Goal: Task Accomplishment & Management: Manage account settings

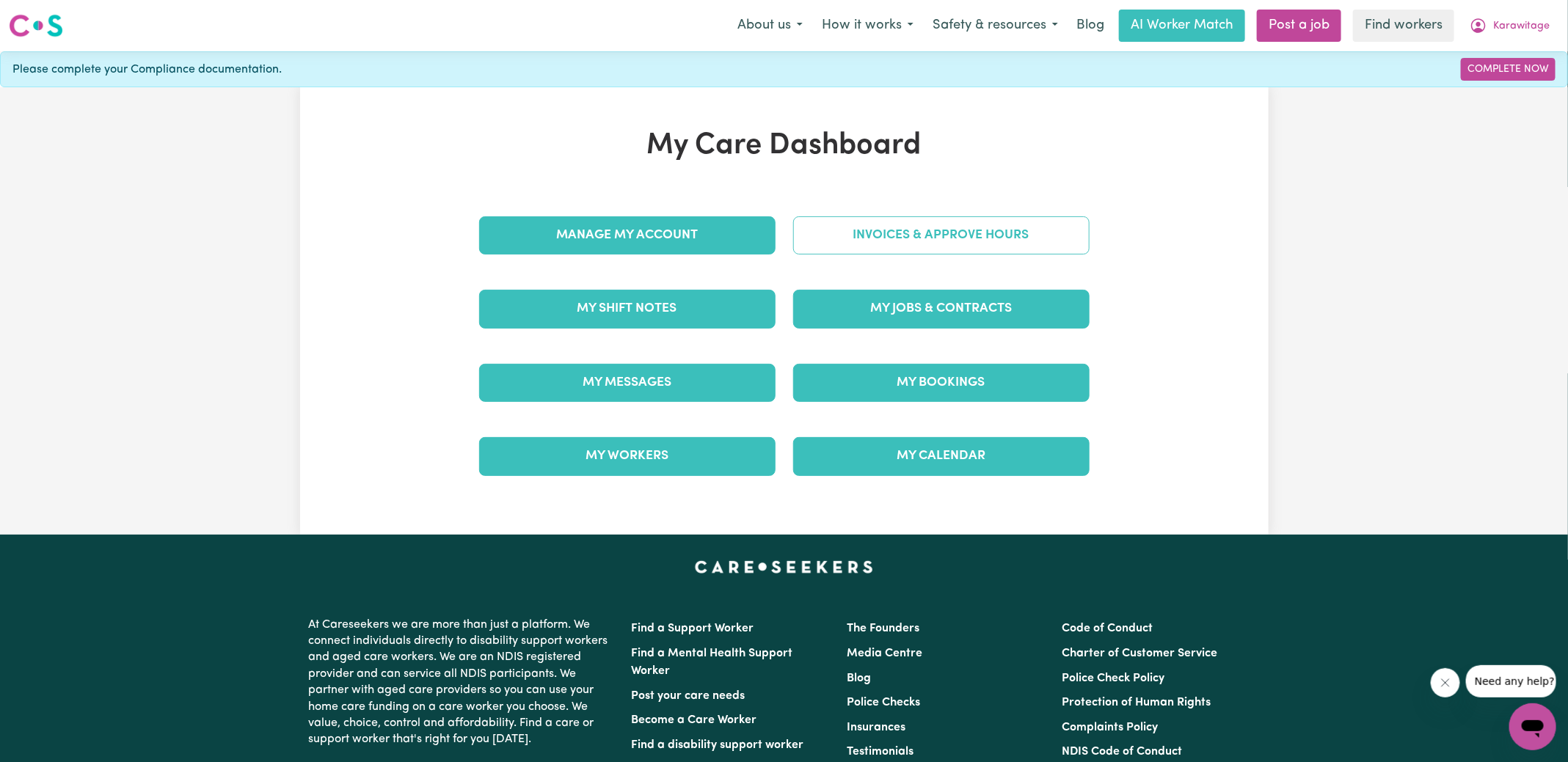
click at [904, 246] on link "Invoices & Approve Hours" at bounding box center [941, 235] width 296 height 38
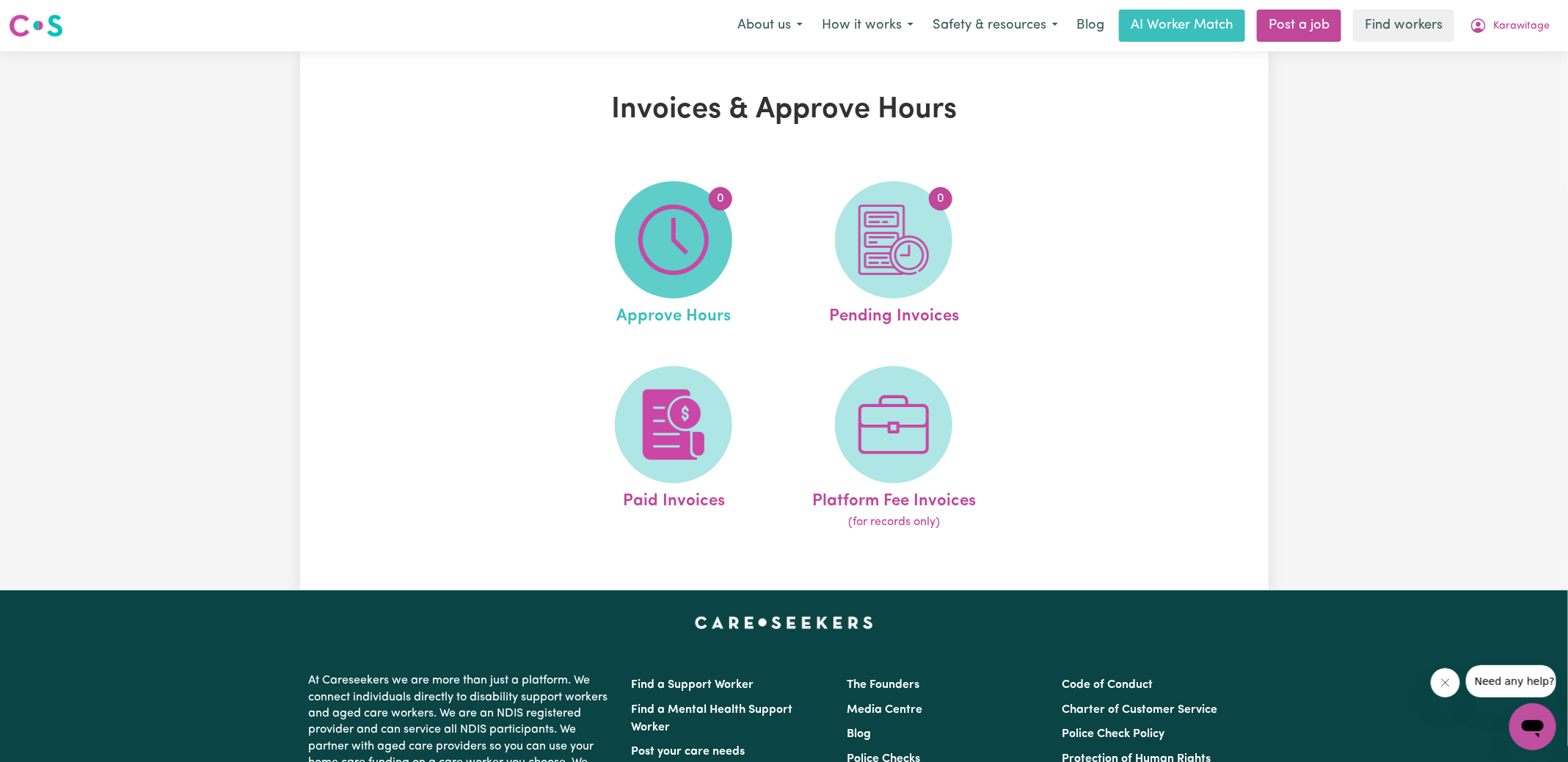
click at [707, 248] on img at bounding box center [674, 240] width 71 height 71
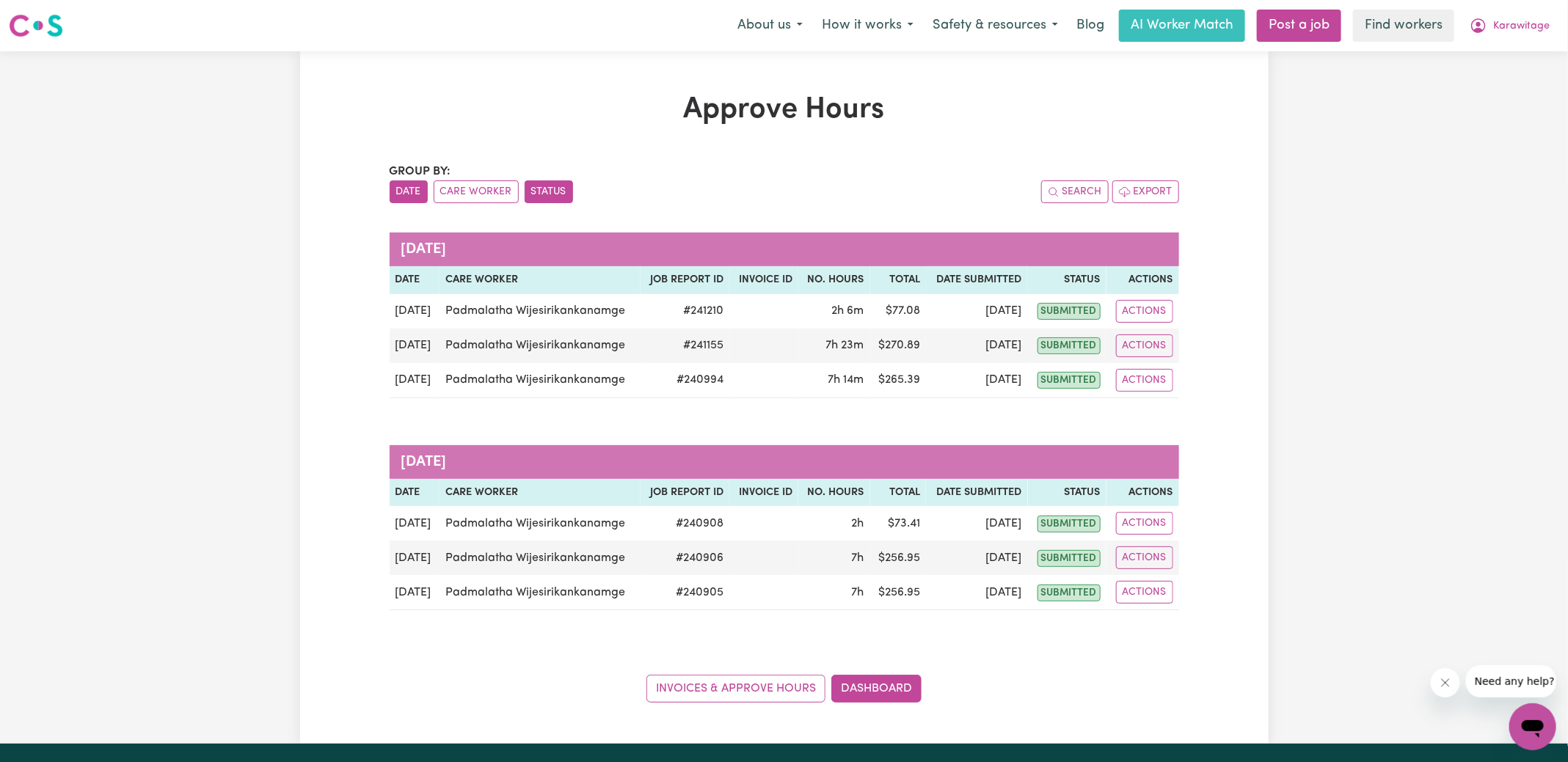
click at [556, 186] on button "Status" at bounding box center [548, 191] width 48 height 23
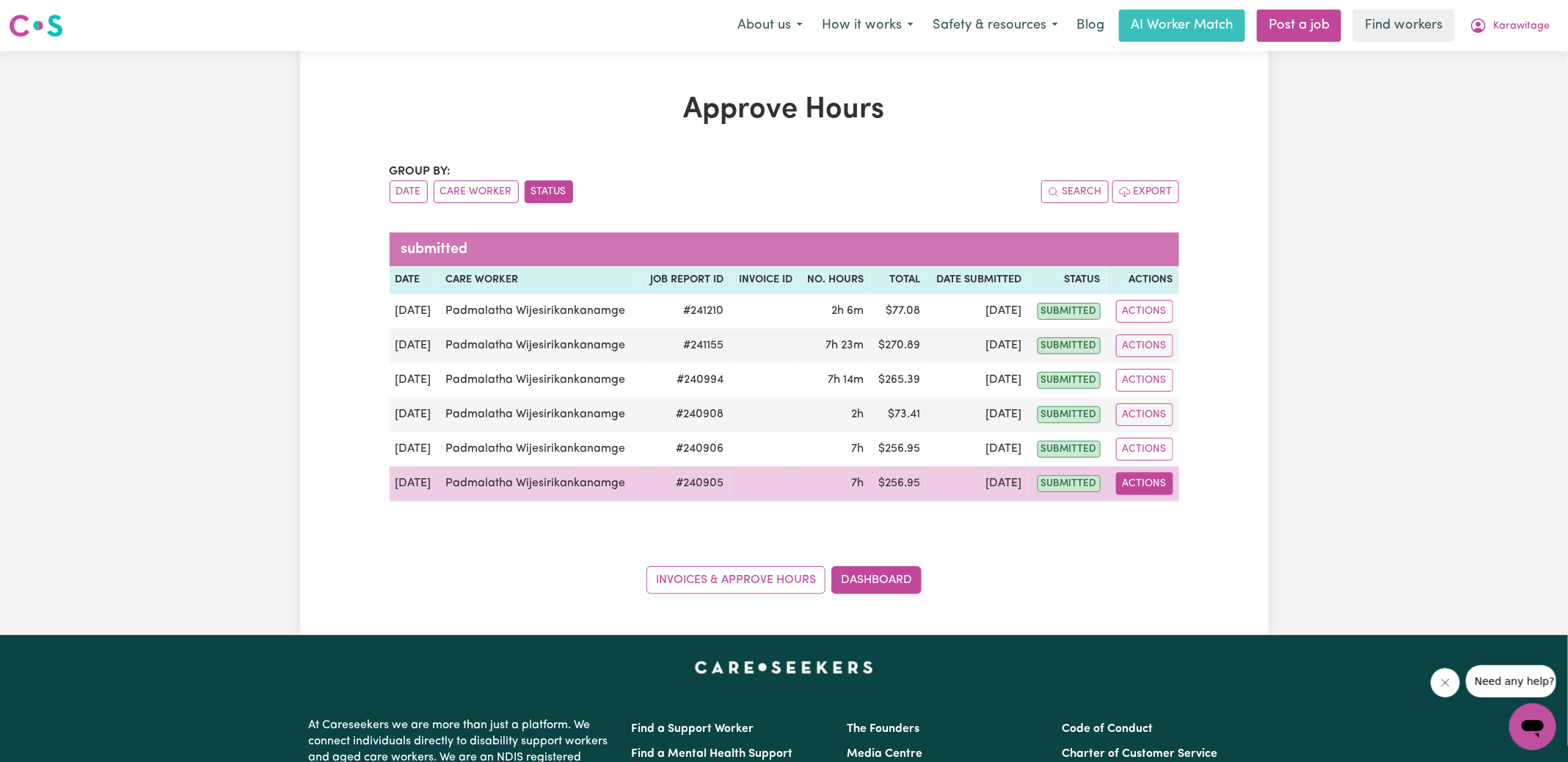
click at [1135, 490] on button "Actions" at bounding box center [1144, 483] width 57 height 23
click at [1215, 508] on link "View Job Report" at bounding box center [1178, 517] width 125 height 29
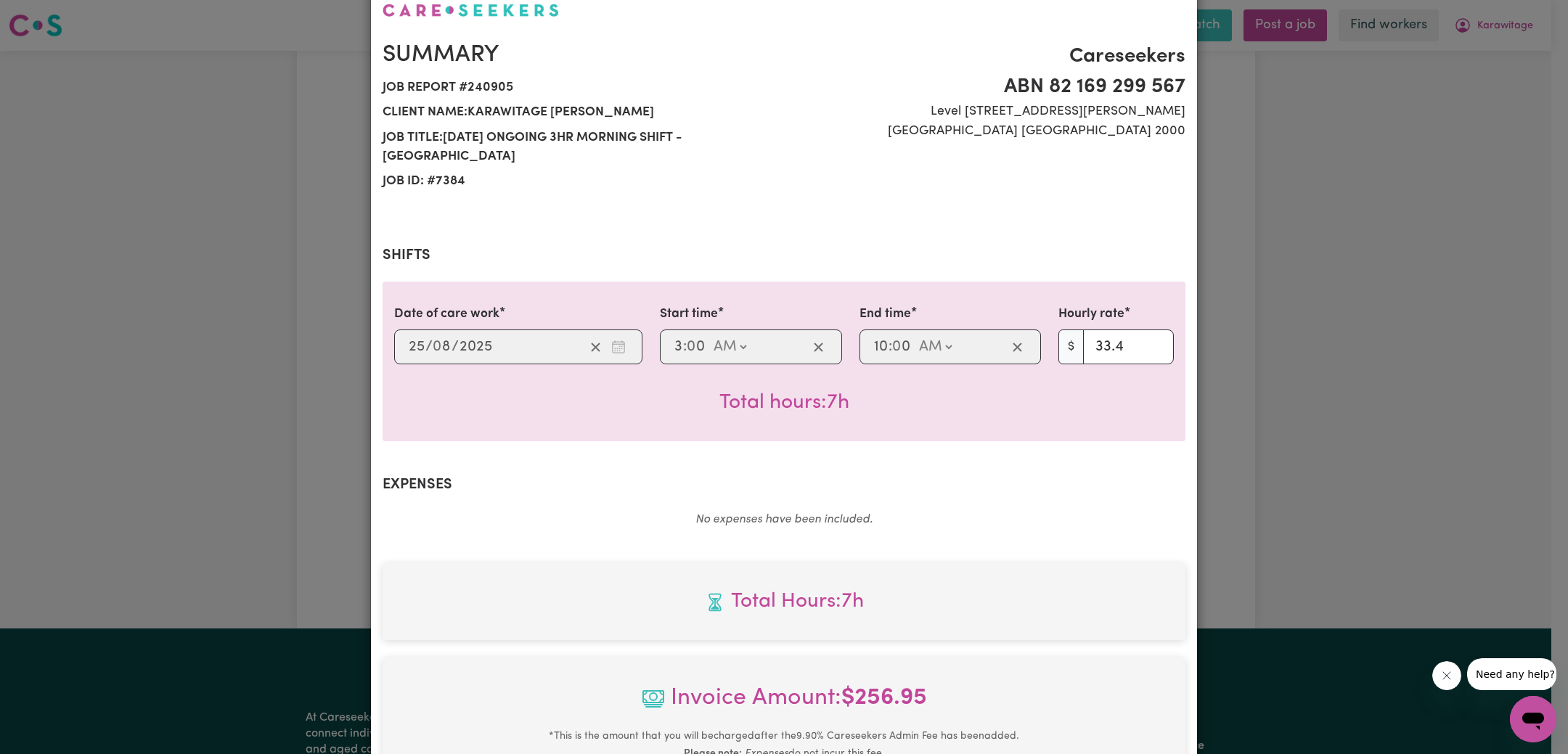
scroll to position [362, 0]
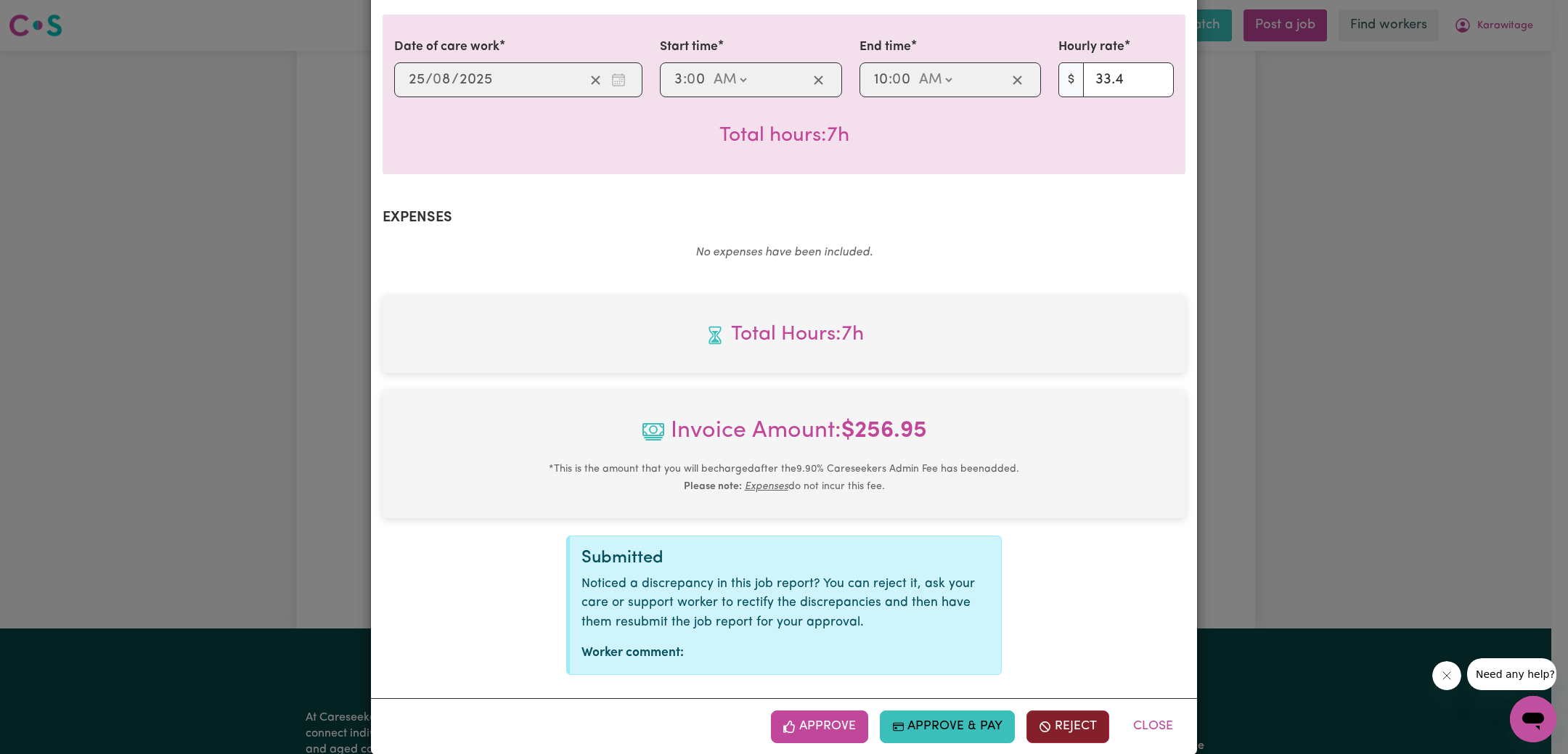
click at [1056, 711] on button "Reject" at bounding box center [1067, 727] width 82 height 32
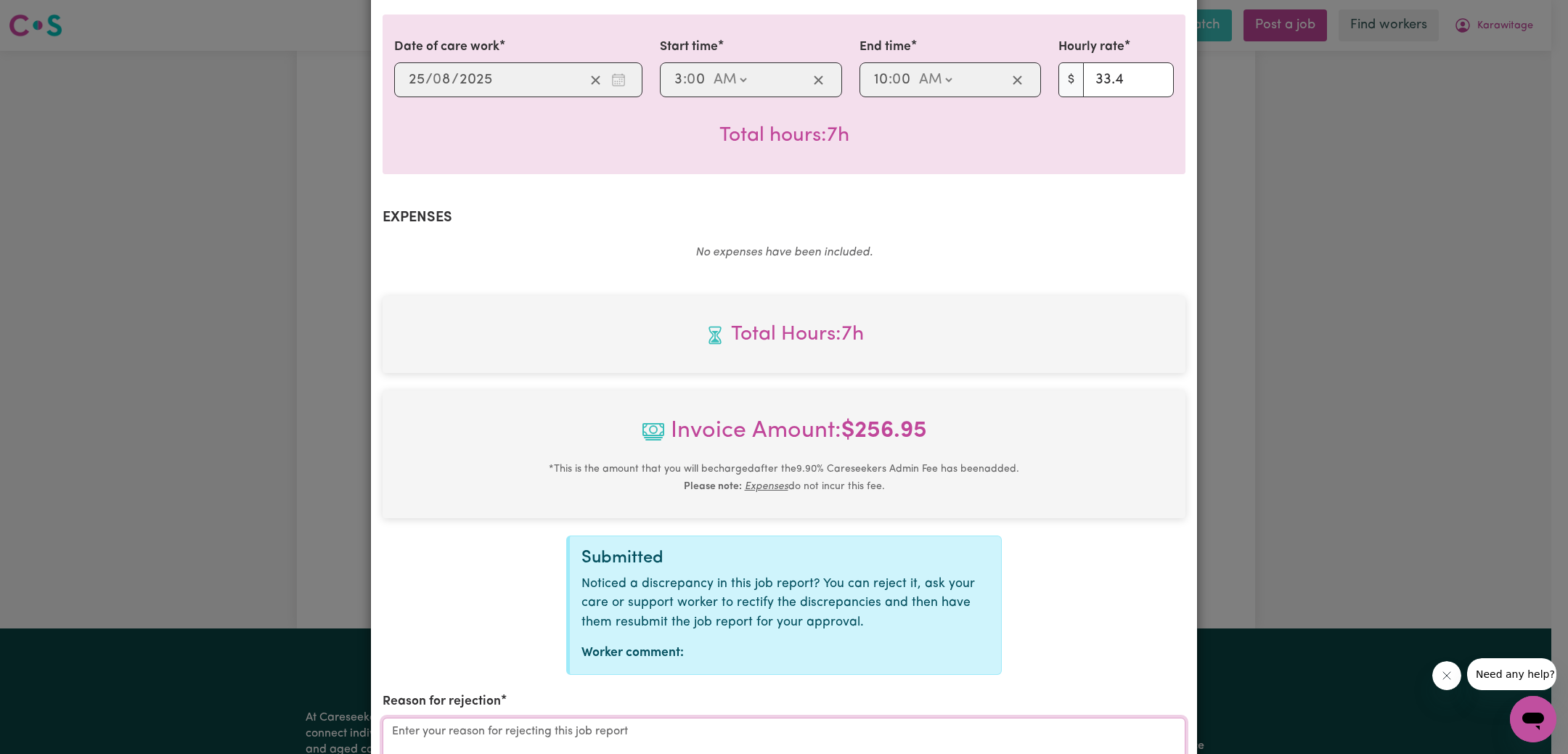
type textarea "x"
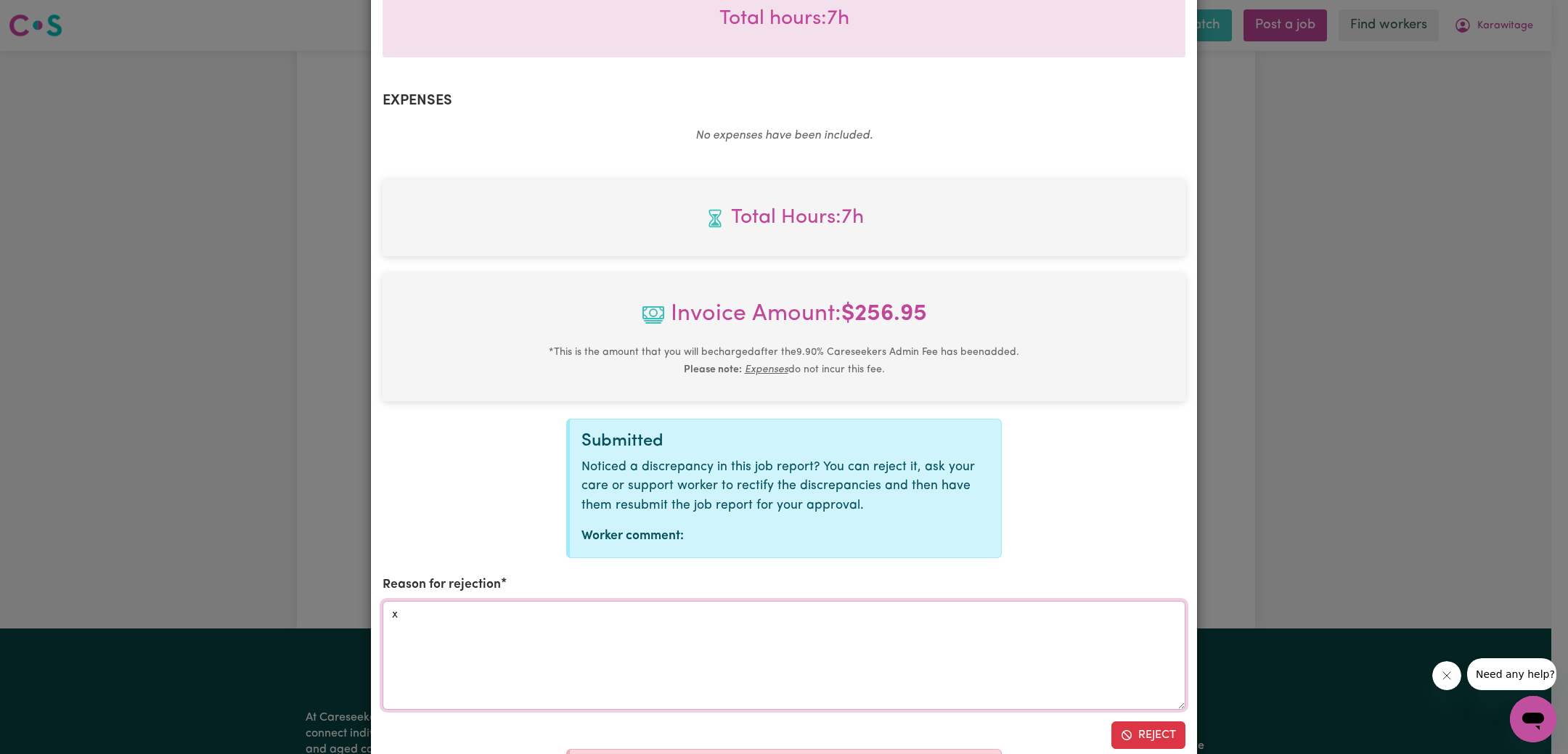
scroll to position [561, 0]
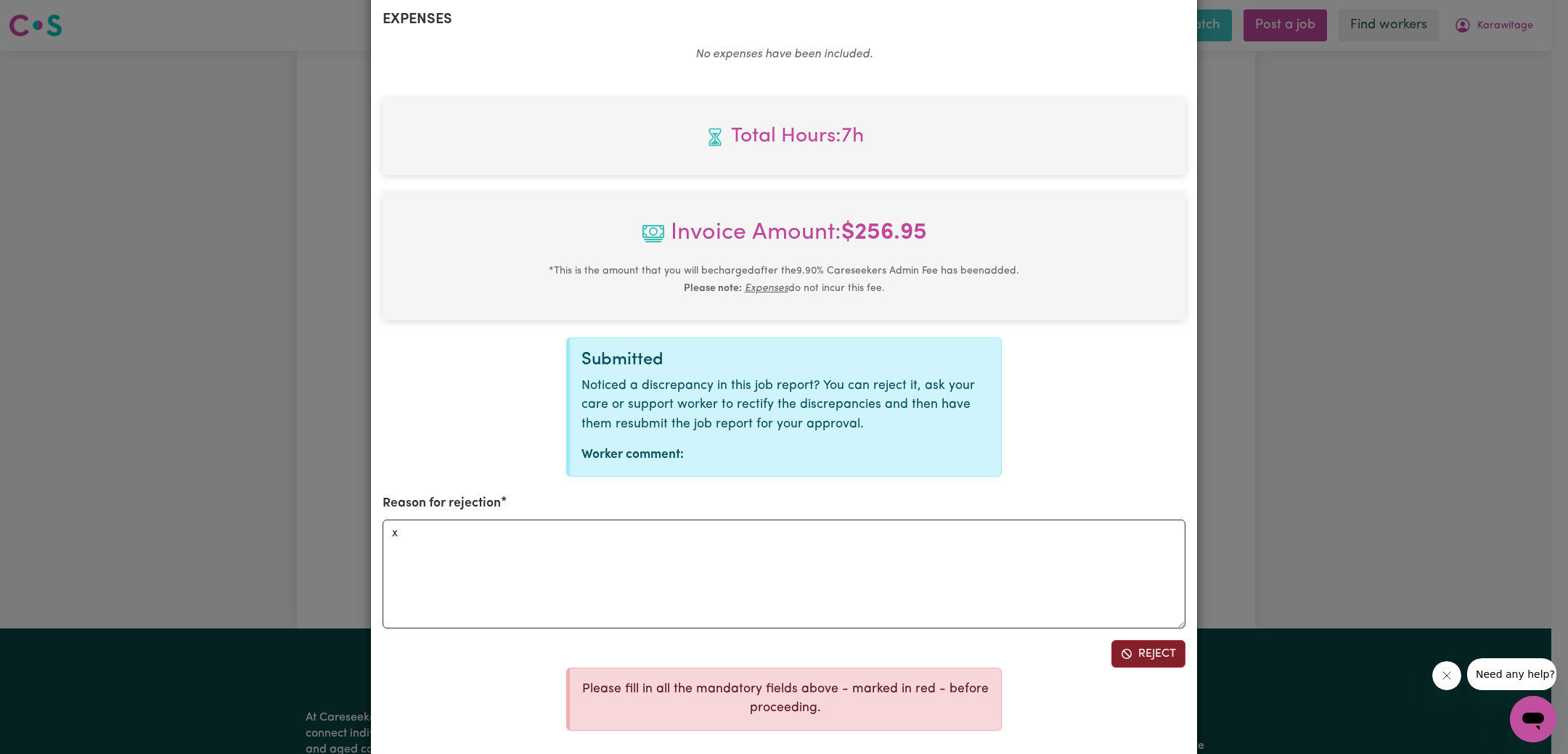
click at [1125, 640] on button "Reject" at bounding box center [1148, 653] width 74 height 27
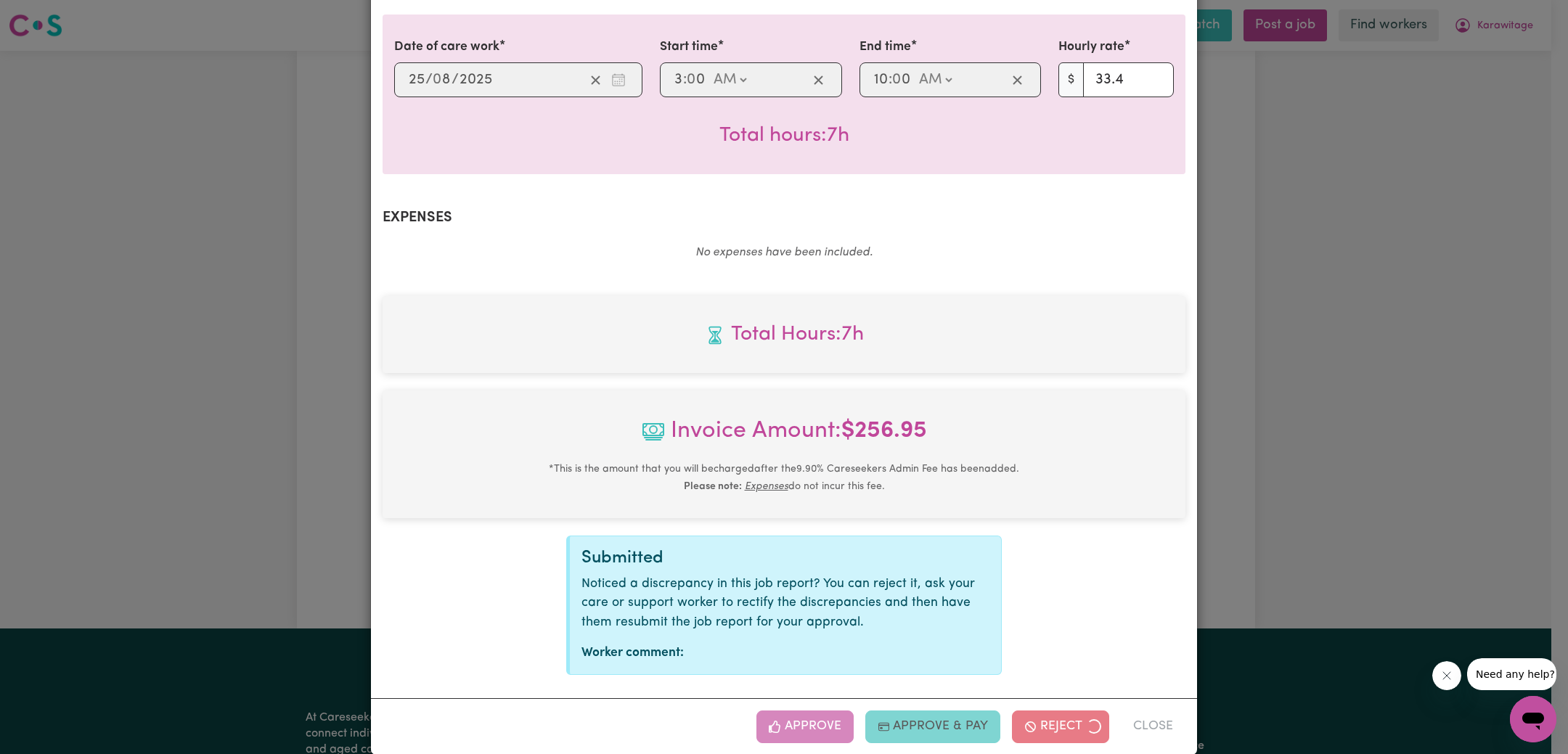
click at [1303, 473] on div "Job Report # 240905 - [PERSON_NAME] Summary Job report # 240905 Client name: Ka…" at bounding box center [784, 377] width 1568 height 754
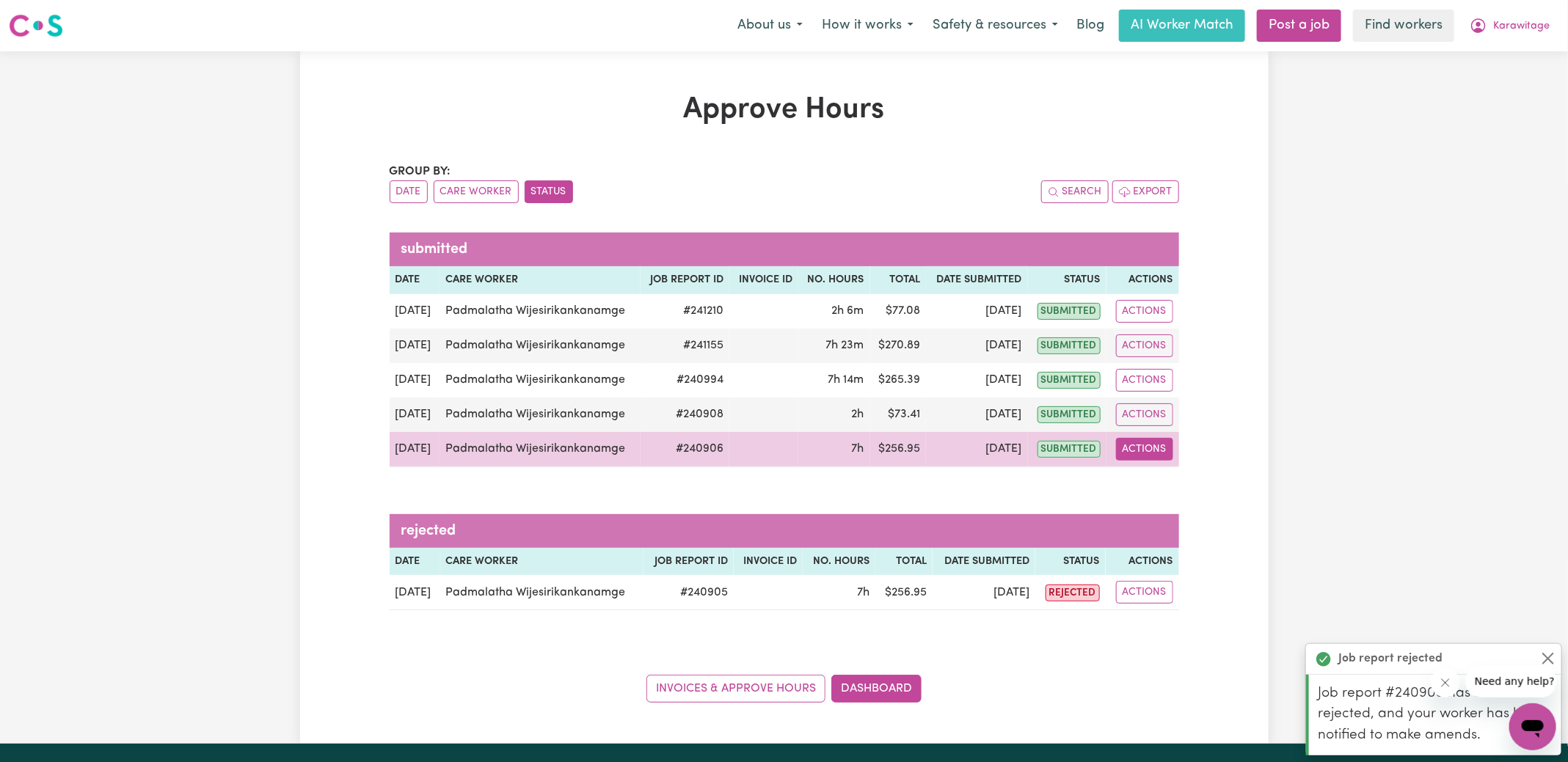
click at [1152, 444] on button "Actions" at bounding box center [1144, 449] width 57 height 23
click at [1185, 488] on link "View Job Report" at bounding box center [1178, 482] width 125 height 29
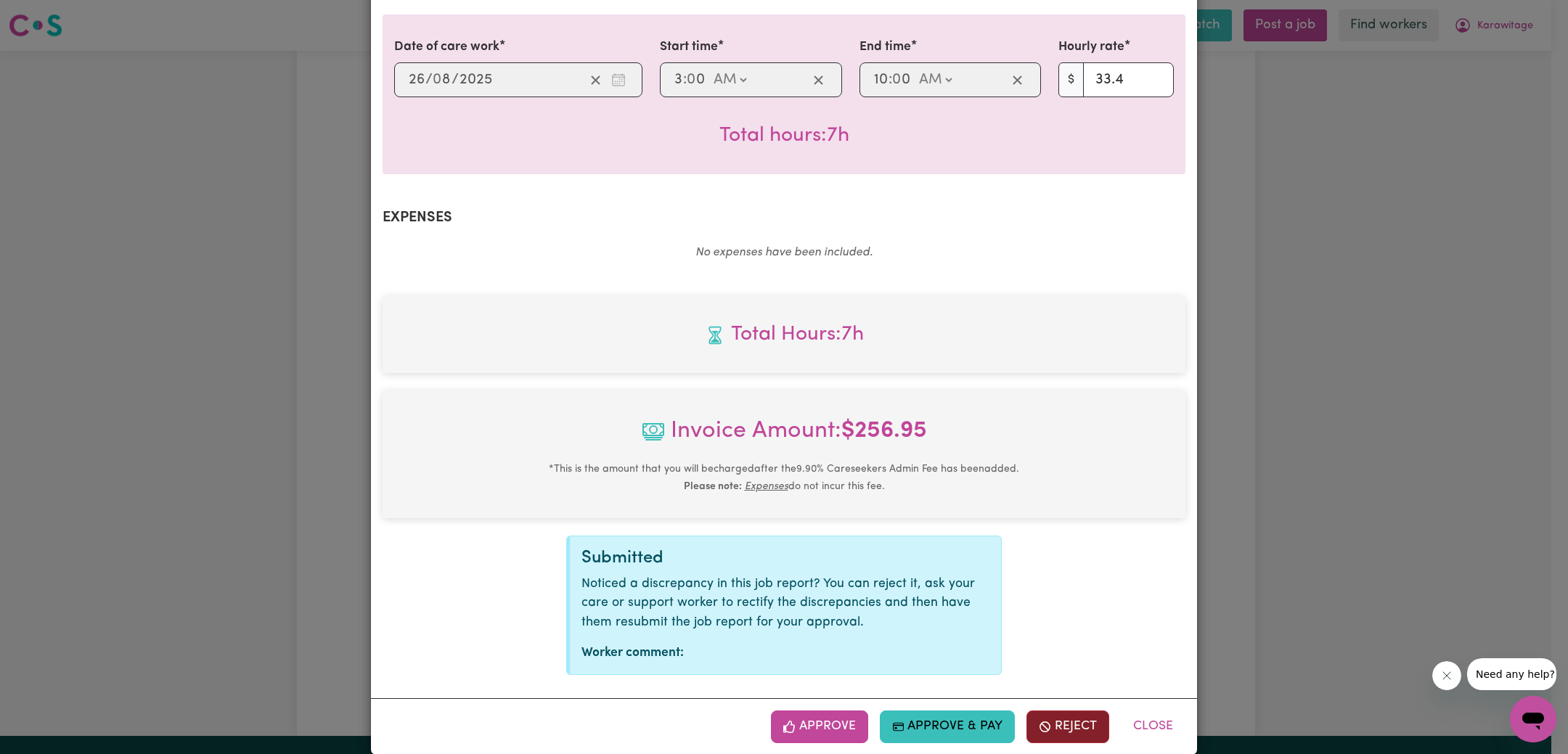
click at [1061, 711] on button "Reject" at bounding box center [1067, 727] width 82 height 32
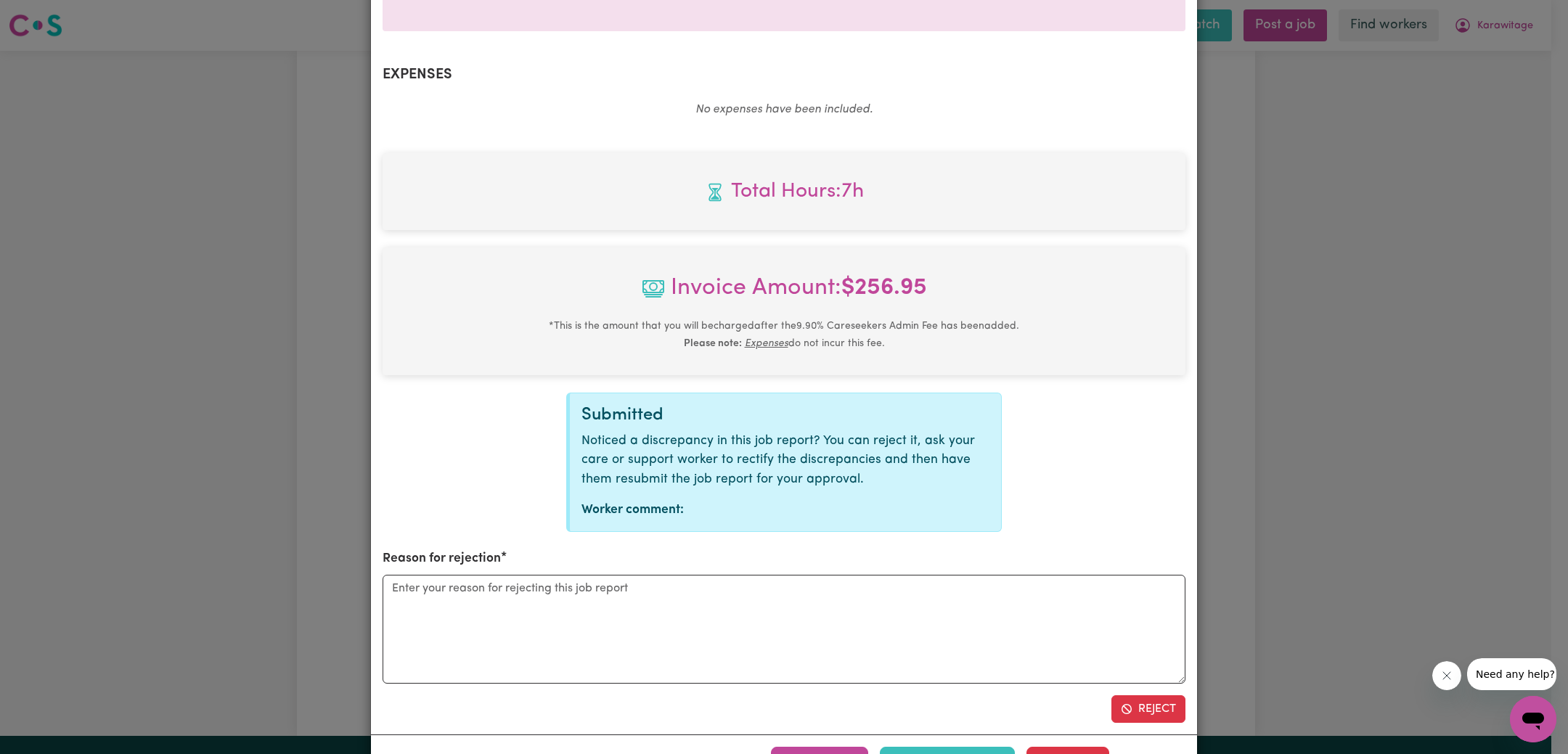
scroll to position [541, 0]
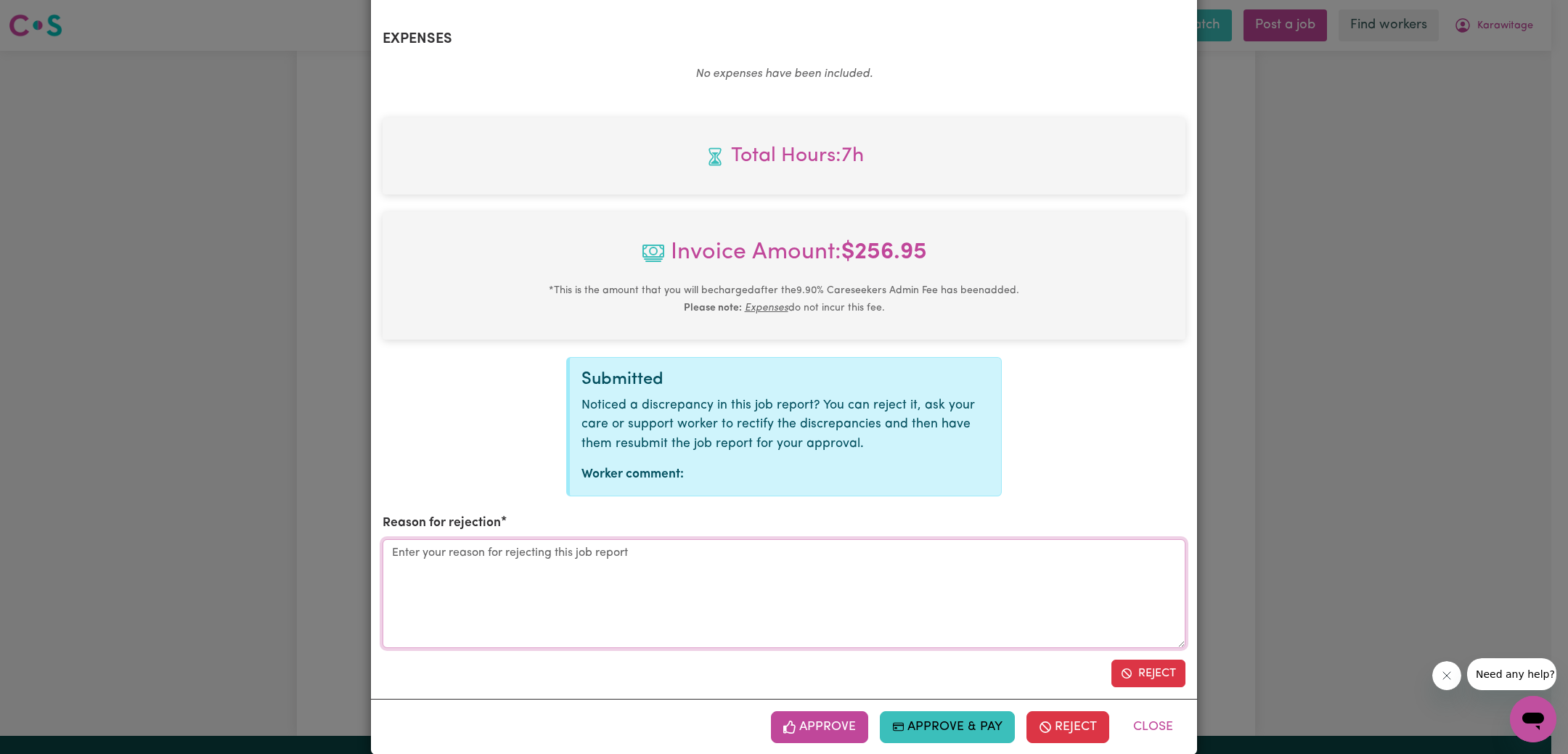
click at [640, 580] on textarea "Reason for rejection" at bounding box center [783, 593] width 802 height 109
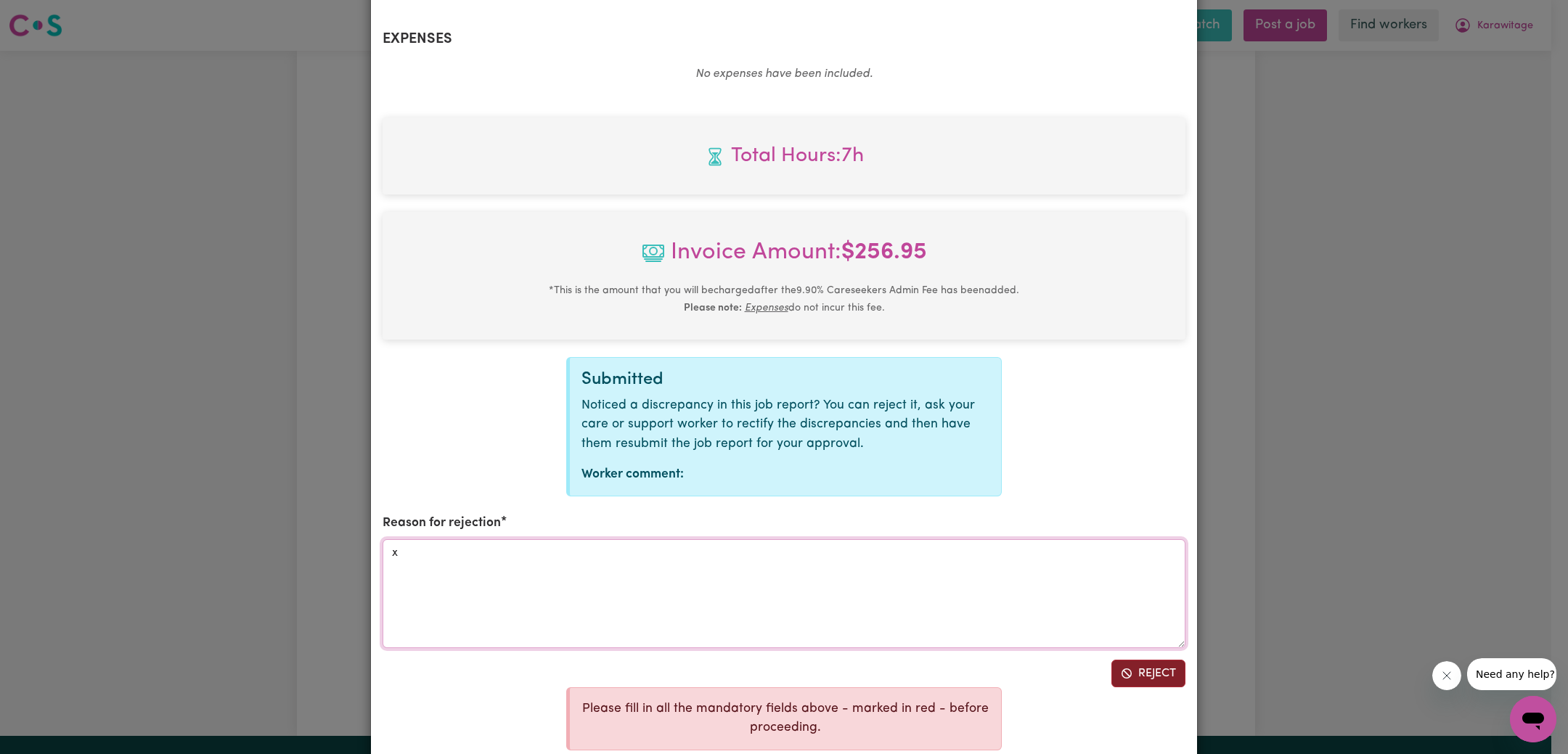
type textarea "x"
click at [1164, 660] on button "Reject" at bounding box center [1148, 673] width 74 height 27
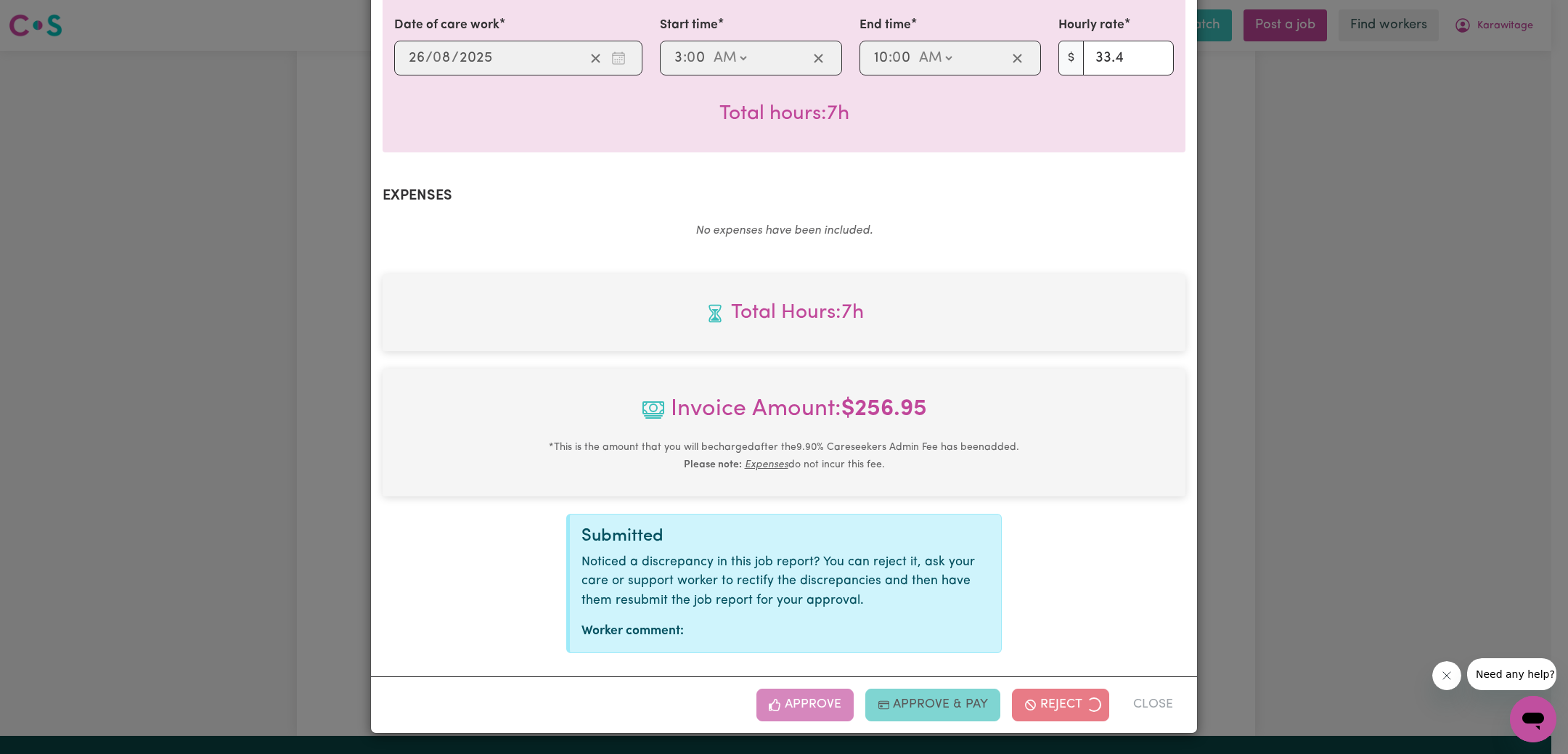
scroll to position [362, 0]
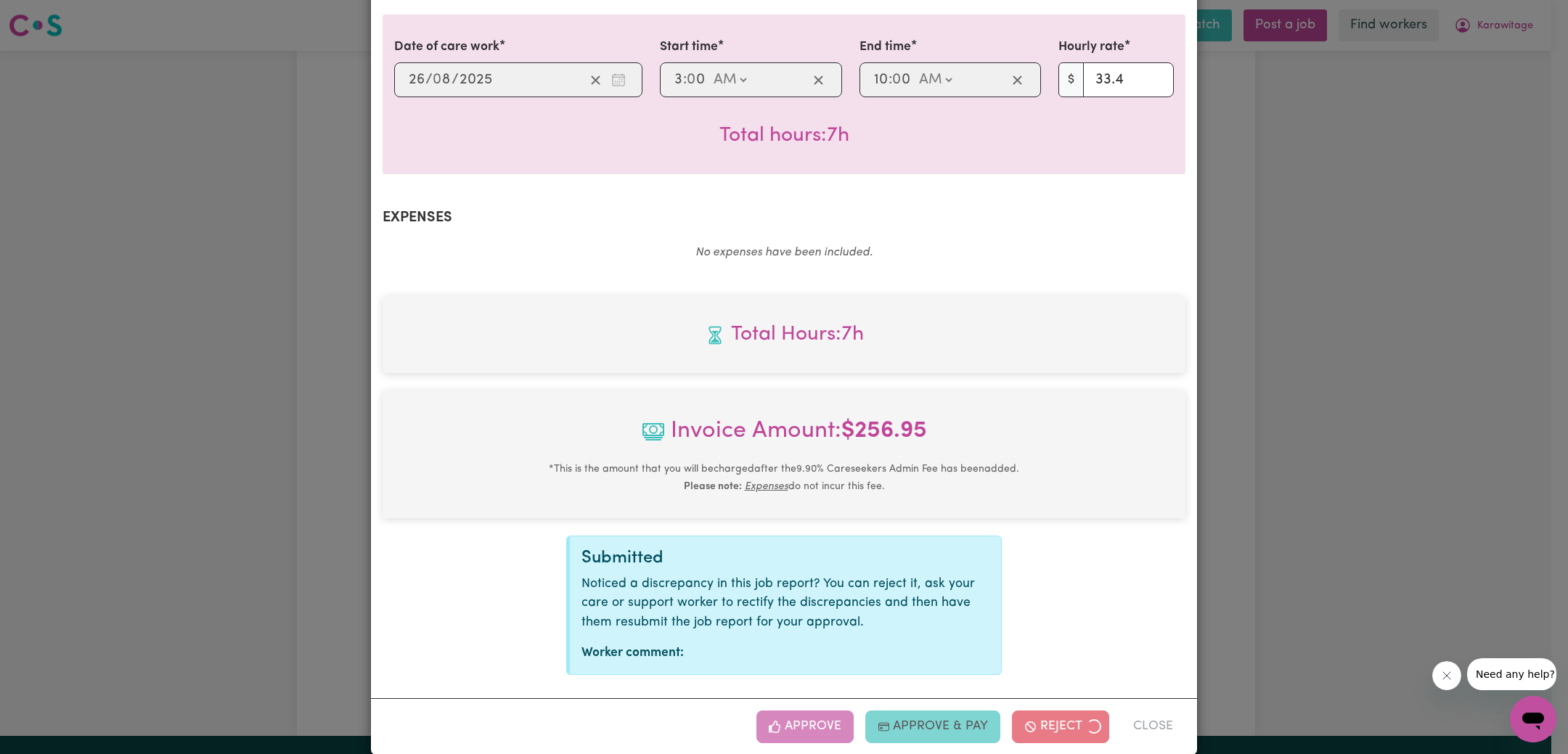
click at [1283, 507] on div "Job Report # 240906 - [PERSON_NAME] Summary Job report # 240906 Client name: Ka…" at bounding box center [784, 377] width 1568 height 754
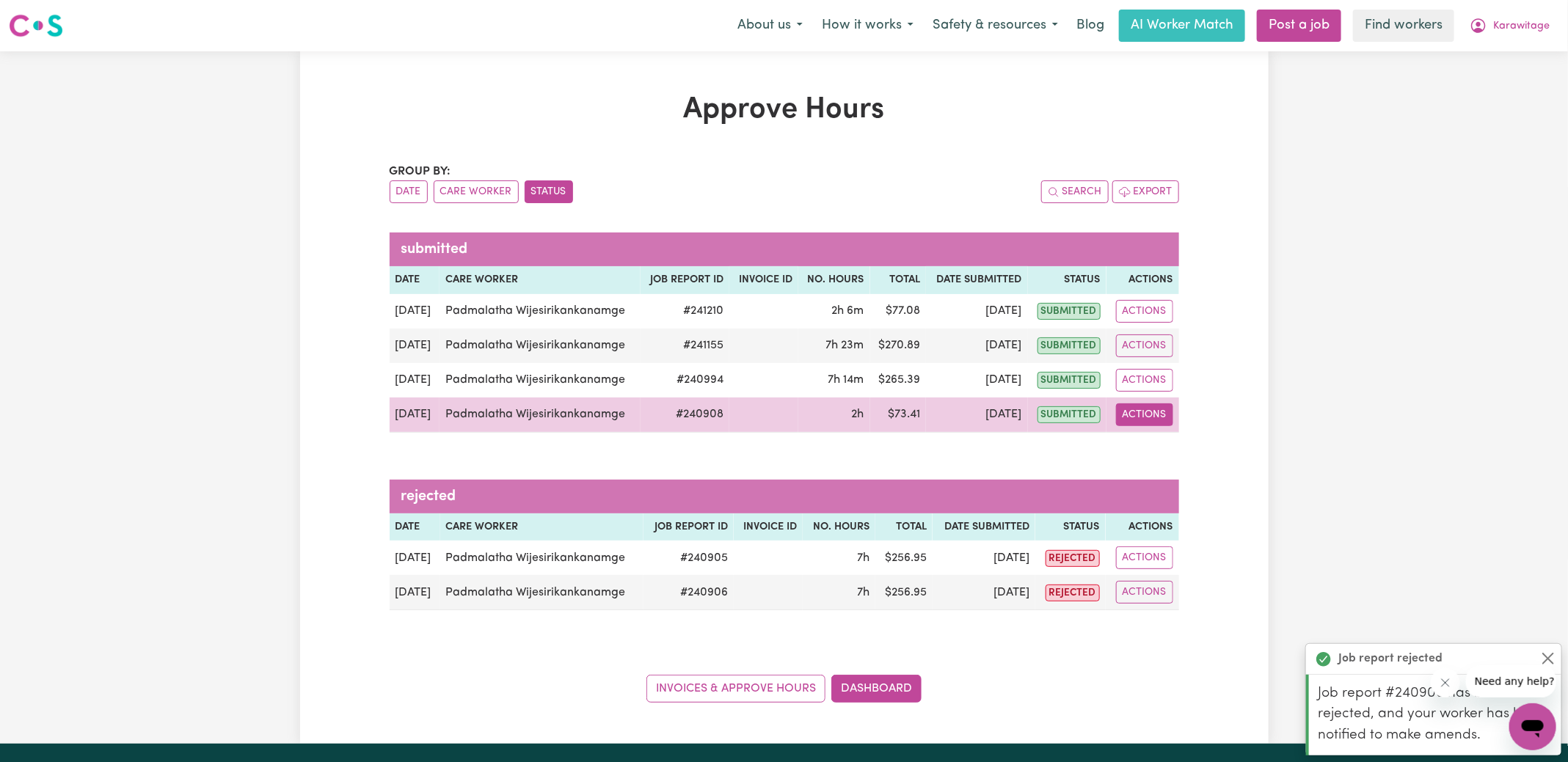
drag, startPoint x: 1157, startPoint y: 407, endPoint x: 1157, endPoint y: 417, distance: 10.0
click at [1157, 407] on button "Actions" at bounding box center [1144, 414] width 57 height 23
click at [1166, 450] on link "View Job Report" at bounding box center [1178, 448] width 125 height 29
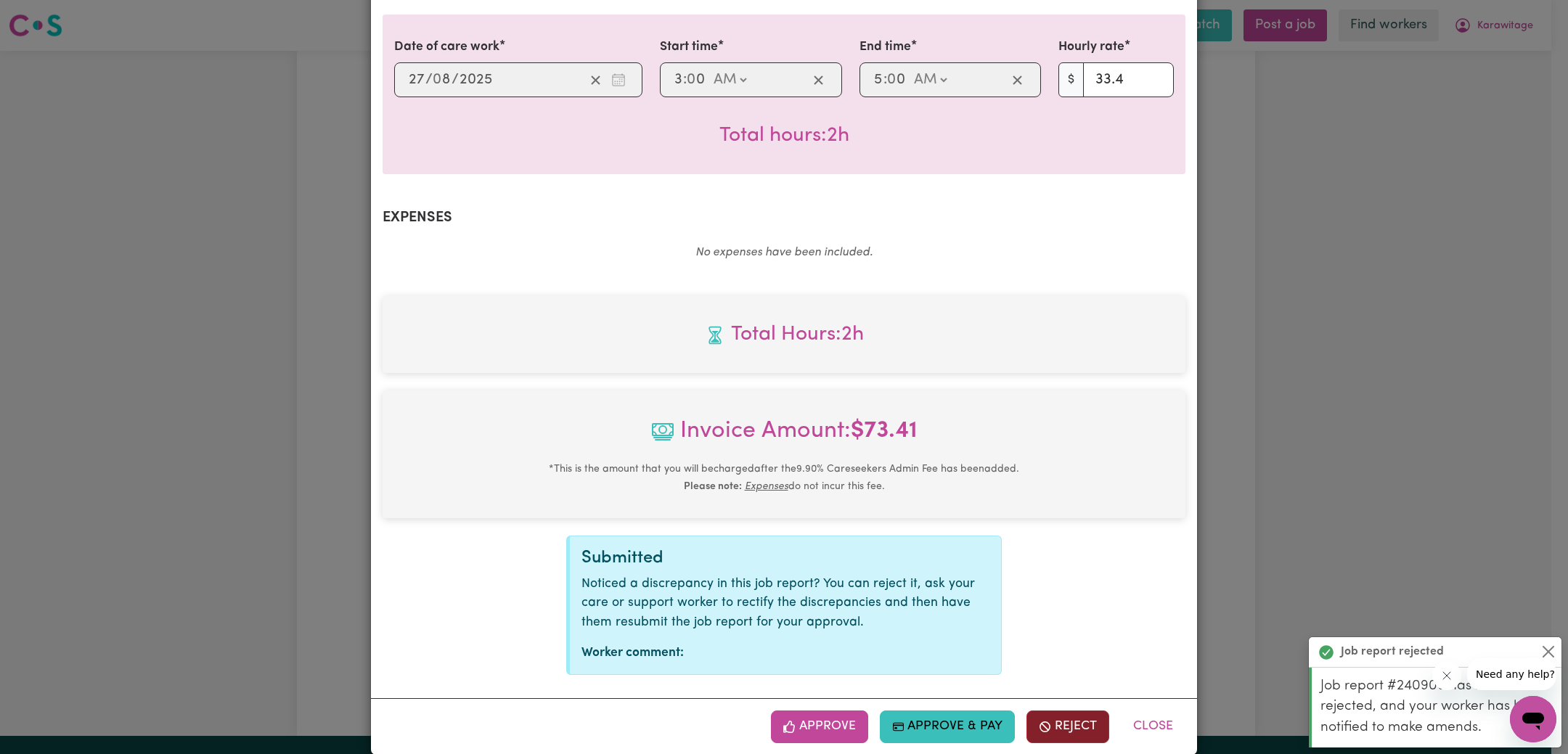
click at [1080, 711] on button "Reject" at bounding box center [1067, 727] width 82 height 32
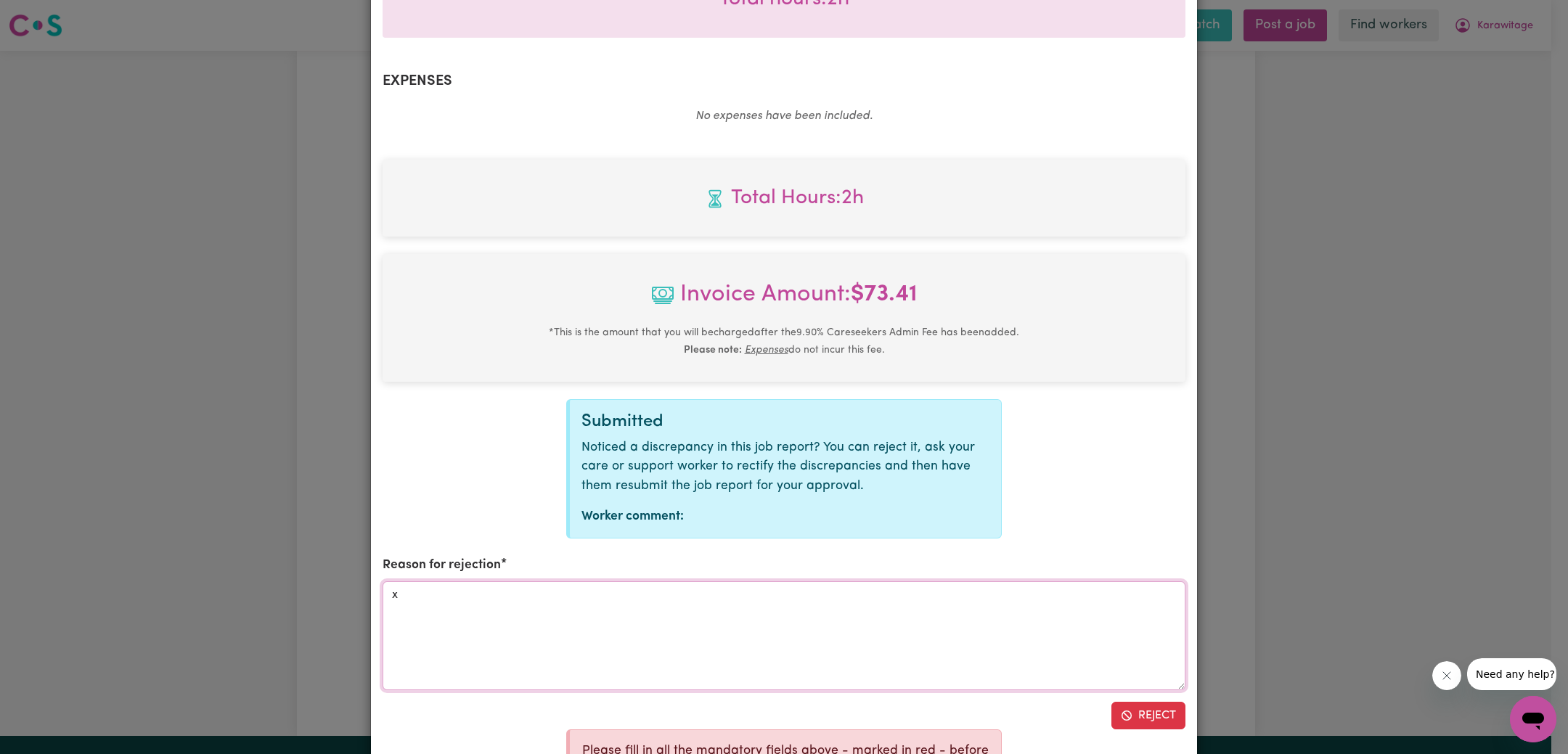
scroll to position [616, 0]
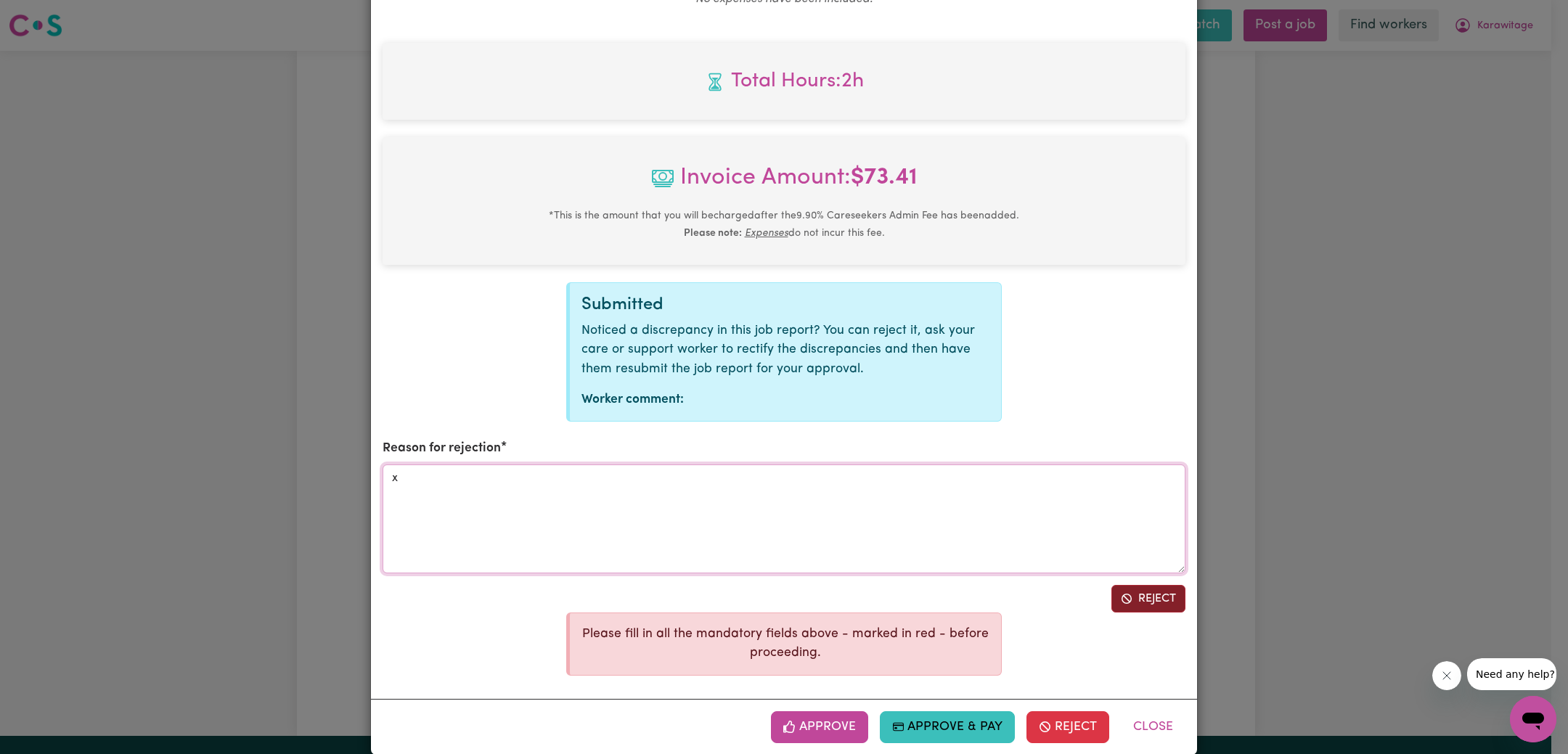
type textarea "x"
click at [1140, 585] on button "Reject" at bounding box center [1148, 598] width 74 height 27
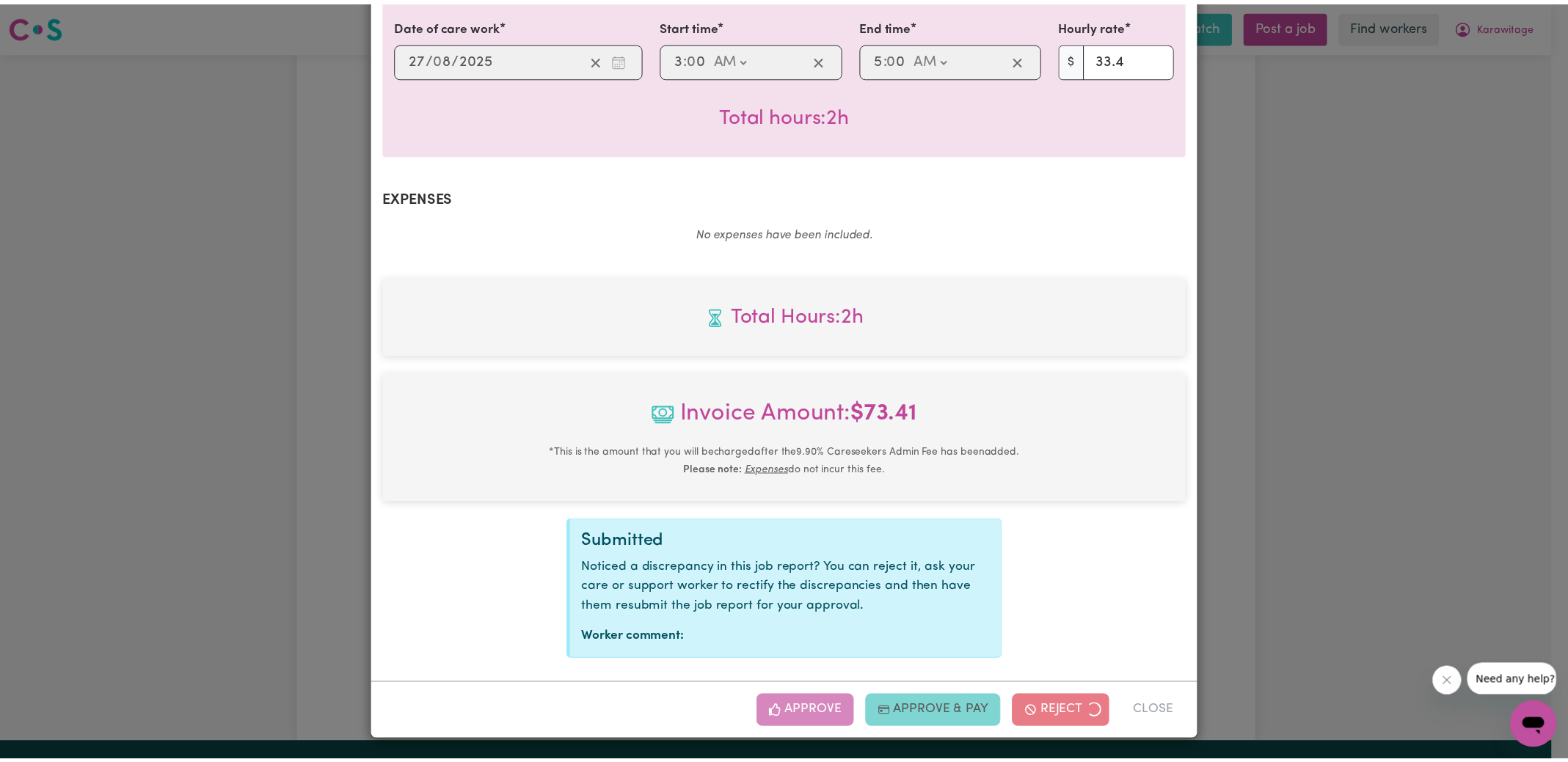
scroll to position [366, 0]
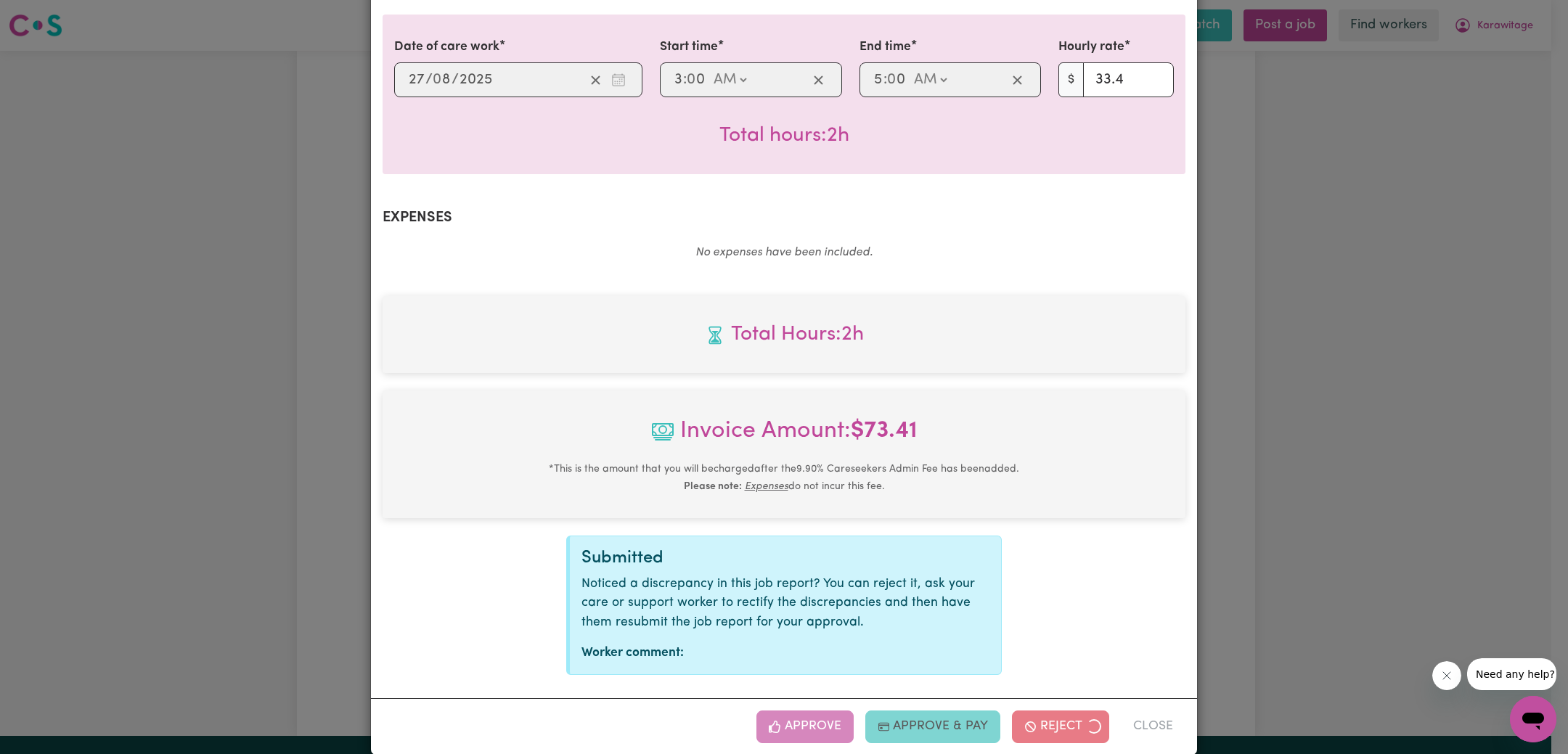
click at [1312, 382] on div "Job Report # 240908 - [PERSON_NAME] Summary Job report # 240908 Client name: Ka…" at bounding box center [784, 377] width 1568 height 754
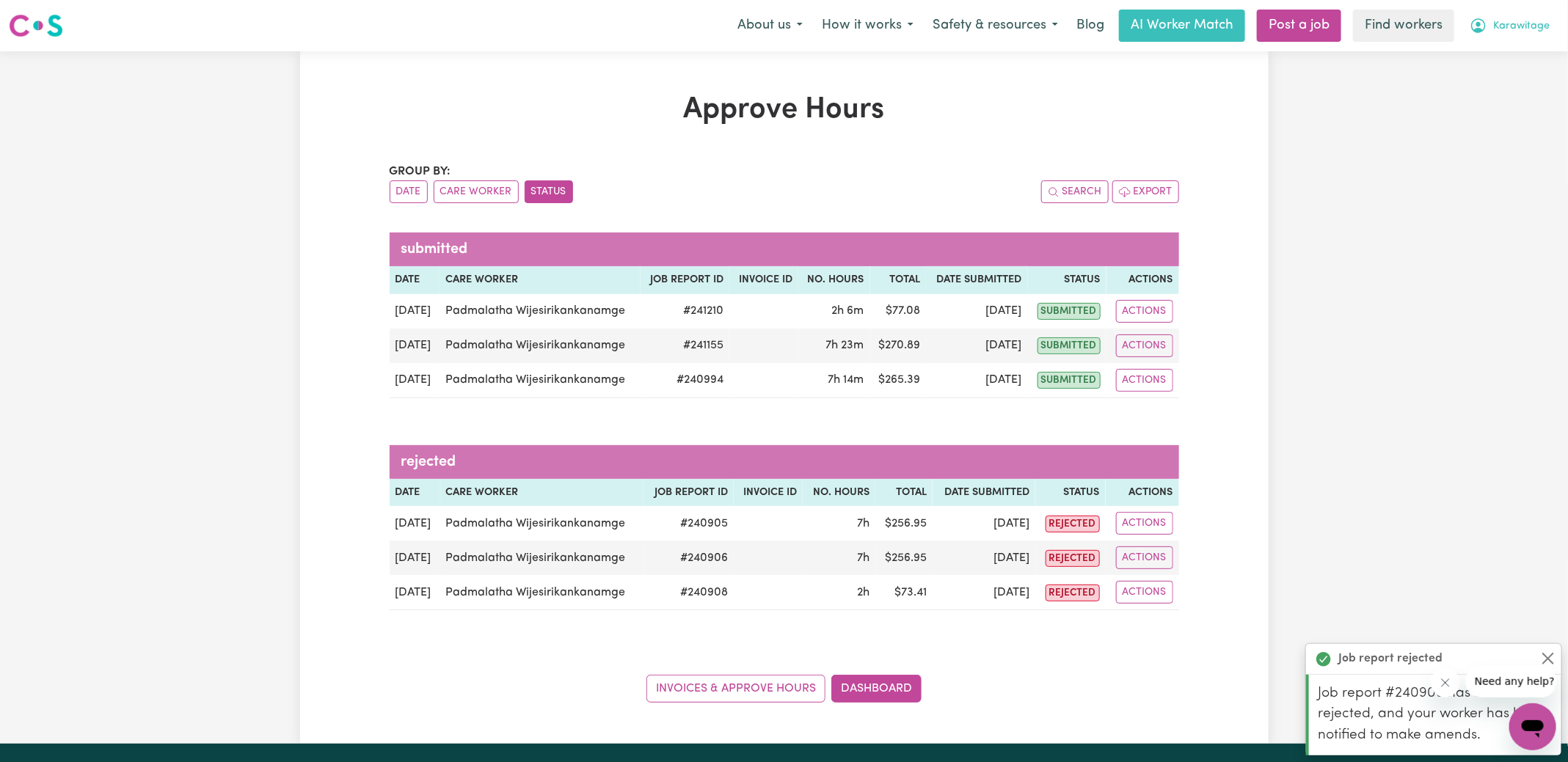
click at [1517, 27] on span "Karawitage" at bounding box center [1521, 26] width 56 height 16
click at [1502, 80] on link "Logout" at bounding box center [1501, 84] width 116 height 28
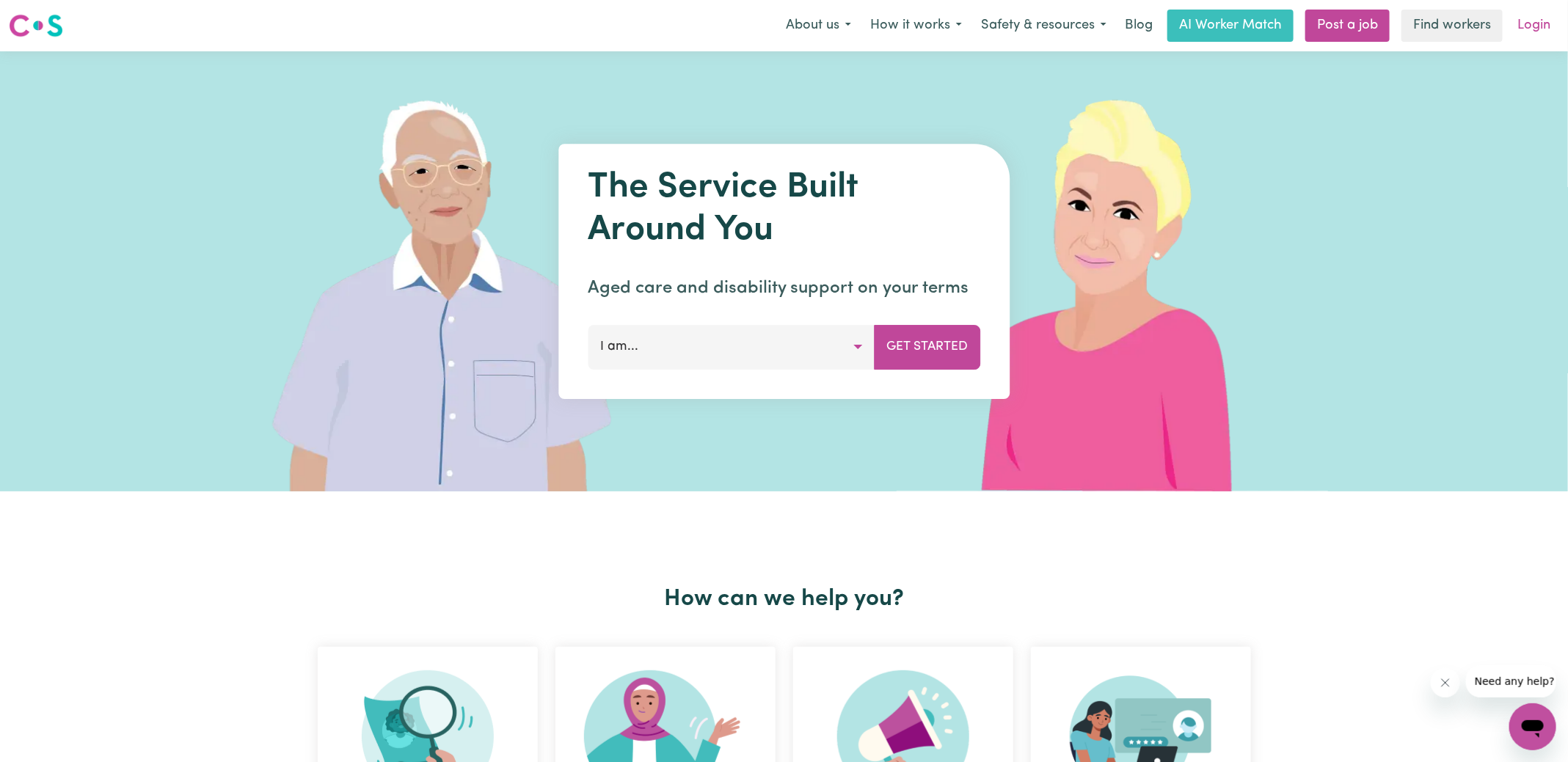
click at [1554, 22] on link "Login" at bounding box center [1533, 25] width 51 height 32
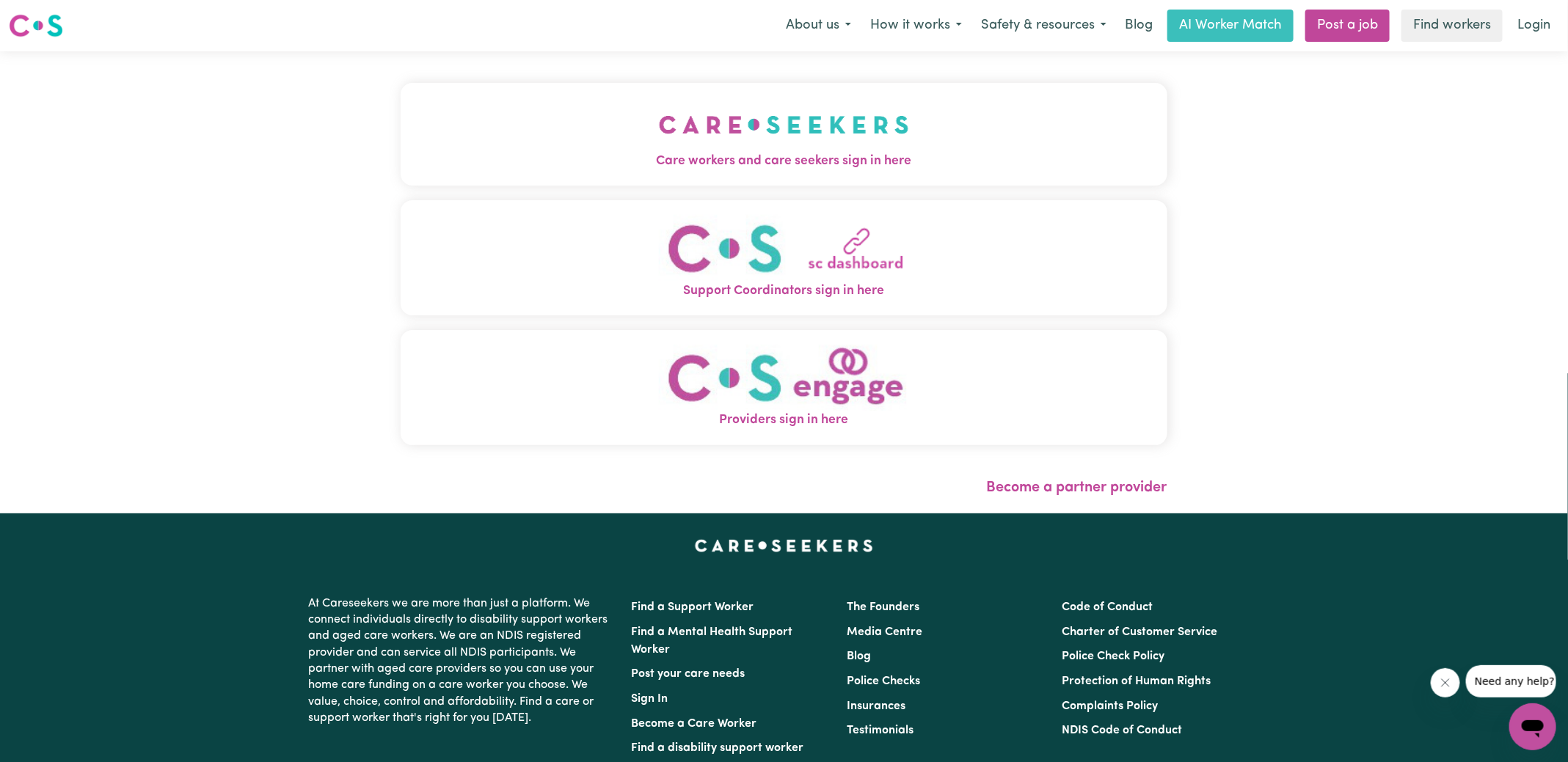
drag, startPoint x: 889, startPoint y: 150, endPoint x: 827, endPoint y: 125, distance: 66.9
click at [889, 150] on img "Care workers and care seekers sign in here" at bounding box center [783, 125] width 250 height 54
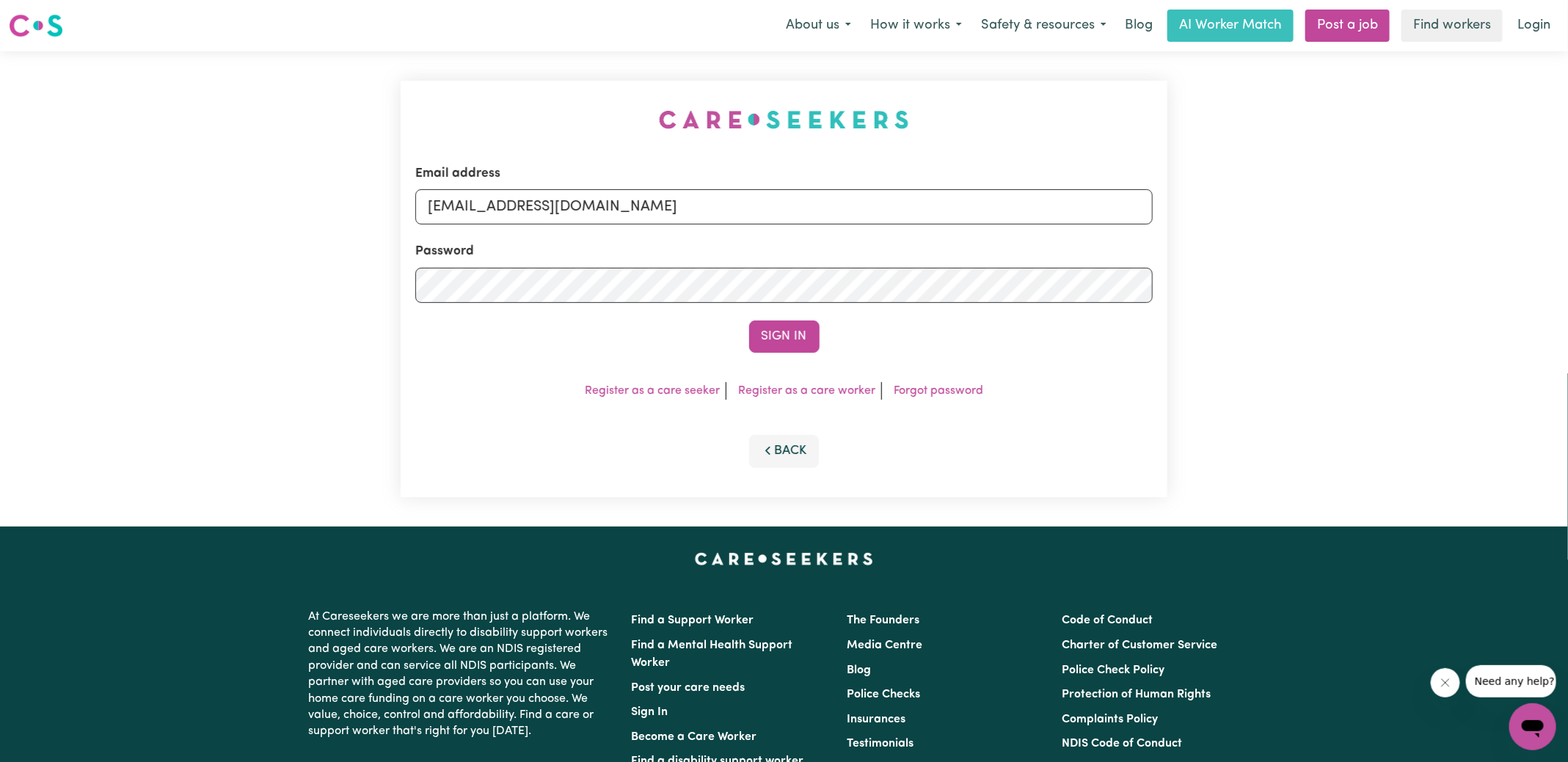
click at [463, 73] on div "Email address [EMAIL_ADDRESS][DOMAIN_NAME] Password Sign In Register as a care …" at bounding box center [783, 289] width 784 height 476
drag, startPoint x: 504, startPoint y: 207, endPoint x: 1423, endPoint y: 213, distance: 919.0
click at [1423, 213] on div "Email address [EMAIL_ADDRESS][DOMAIN_NAME] Password Sign In Register as a care …" at bounding box center [784, 289] width 1568 height 476
type input "superuser~[EMAIL_ADDRESS][DOMAIN_NAME]"
click at [749, 321] on button "Sign In" at bounding box center [784, 337] width 71 height 32
